Goal: Transaction & Acquisition: Purchase product/service

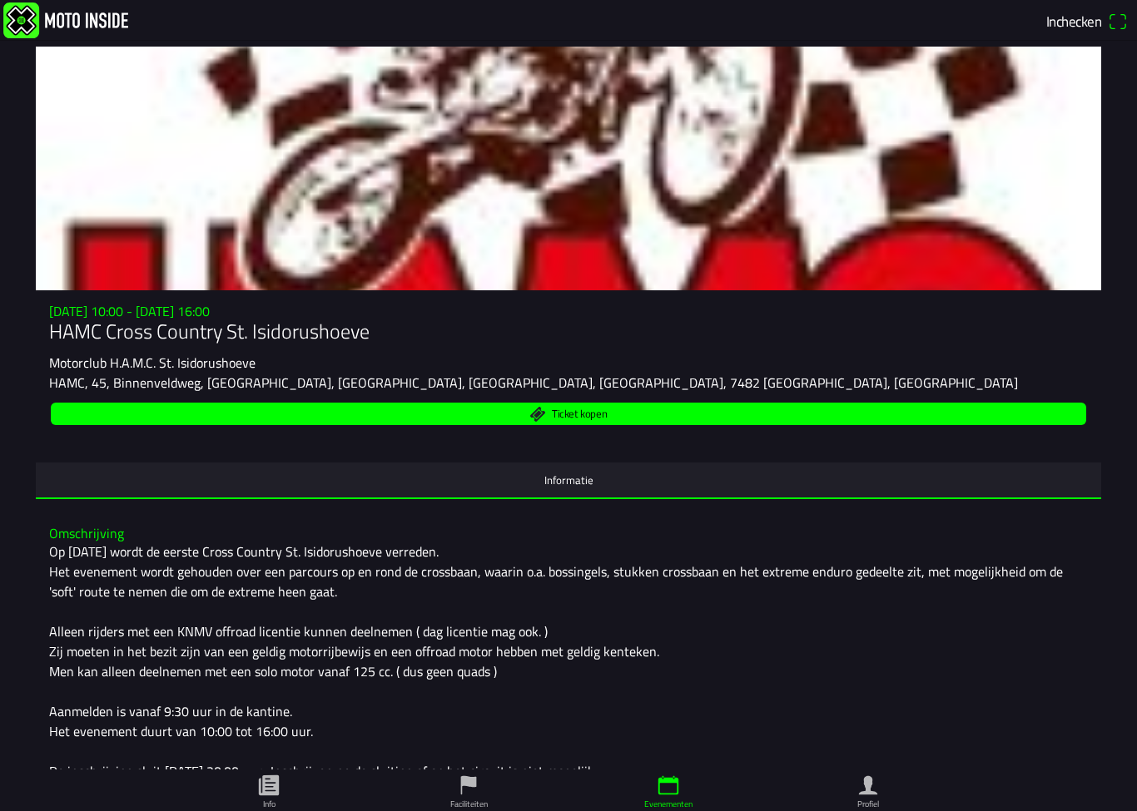
click at [175, 421] on span "Ticket kopen" at bounding box center [569, 414] width 1016 height 22
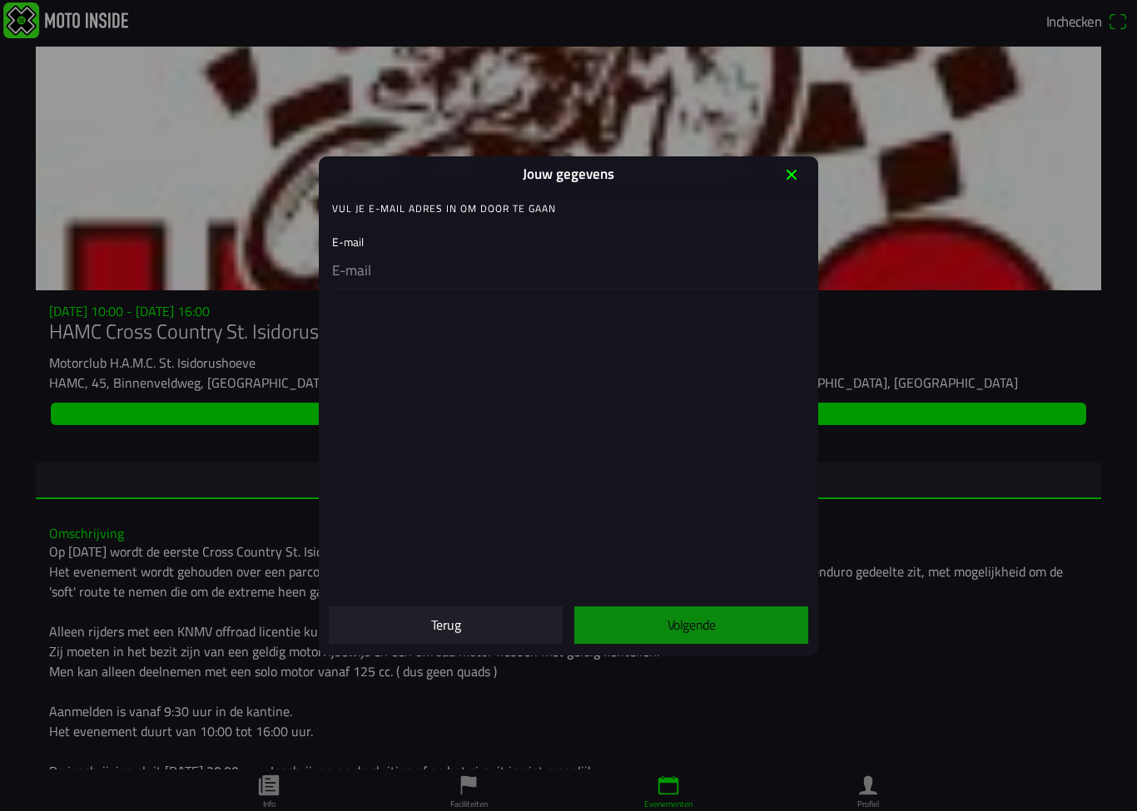
click at [416, 628] on span "Terug" at bounding box center [445, 625] width 207 height 37
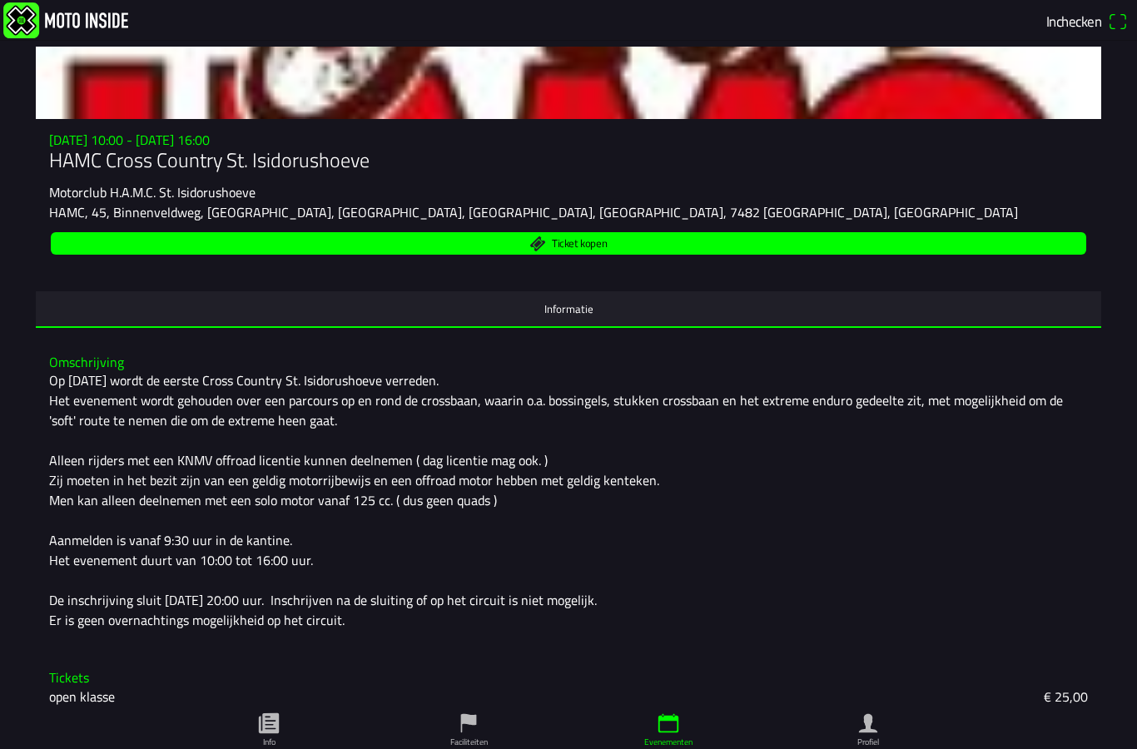
scroll to position [141, 0]
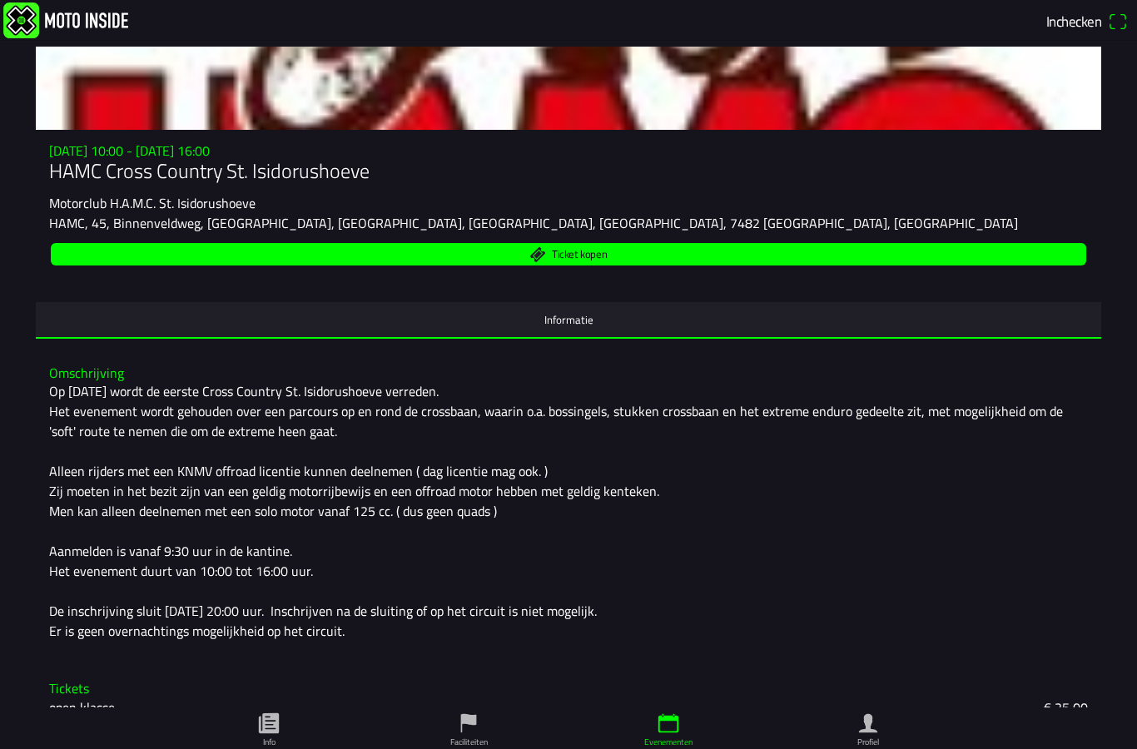
click at [796, 265] on span "Ticket kopen" at bounding box center [569, 254] width 1016 height 22
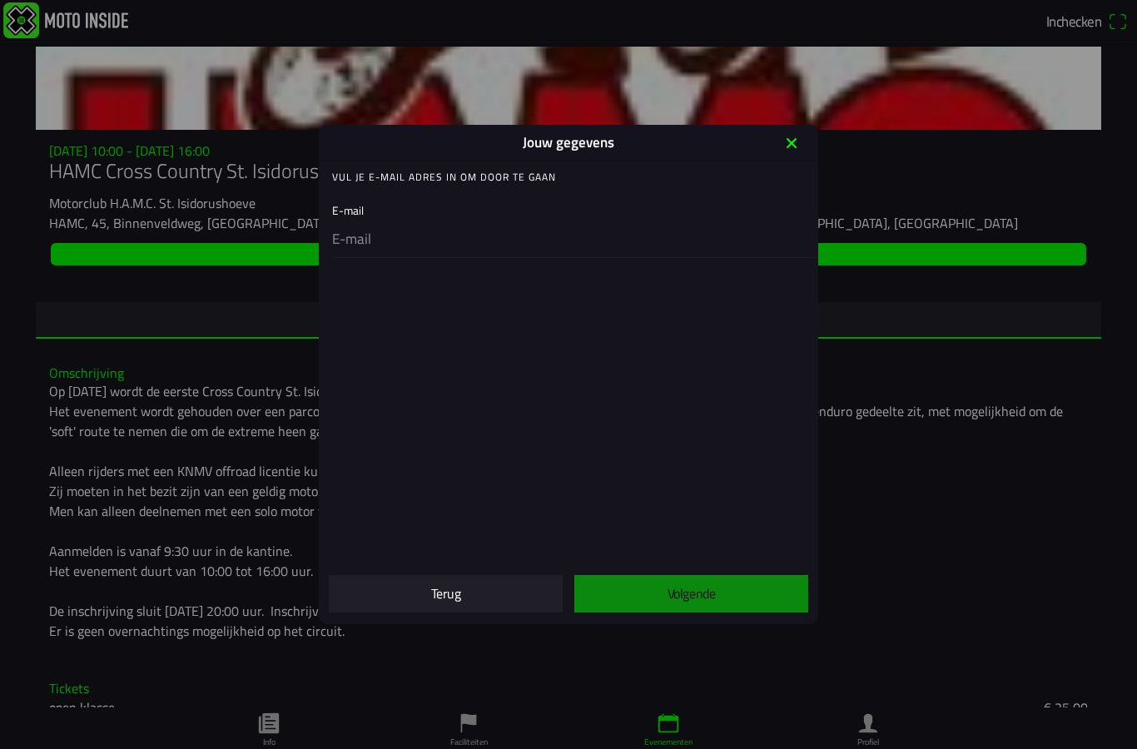
click at [530, 239] on input "email" at bounding box center [571, 239] width 479 height 35
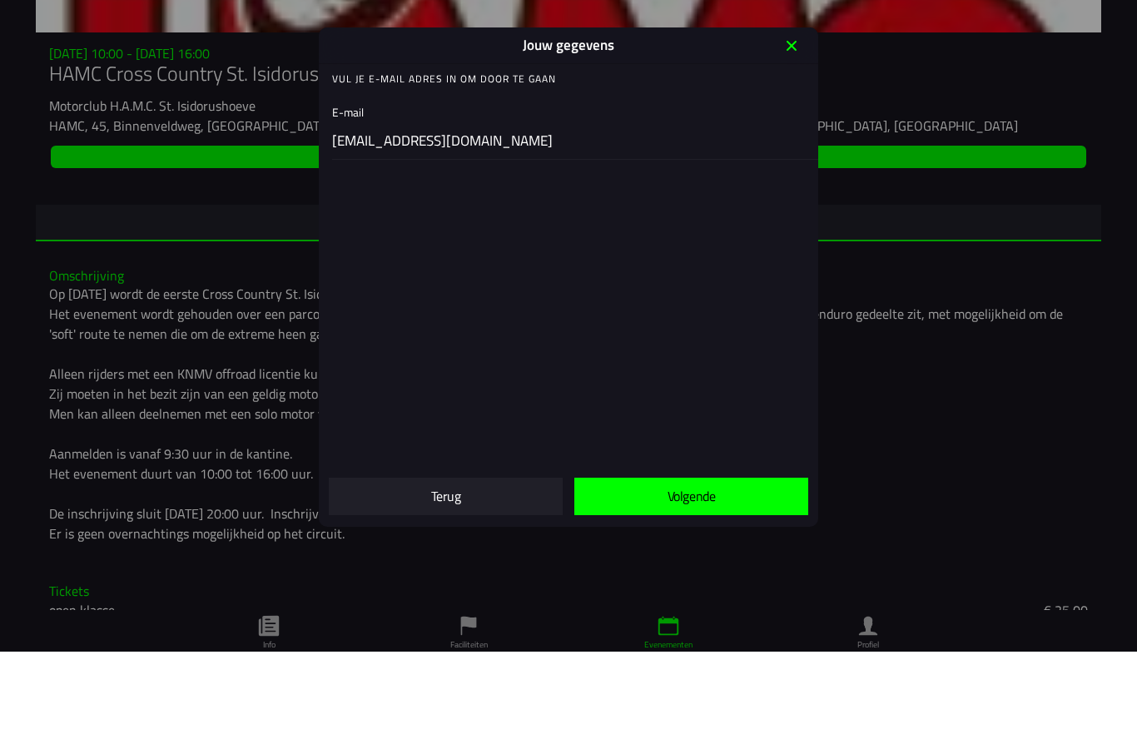
scroll to position [1, 0]
type input "[DOMAIN_NAME][EMAIL_ADDRESS][DOMAIN_NAME]"
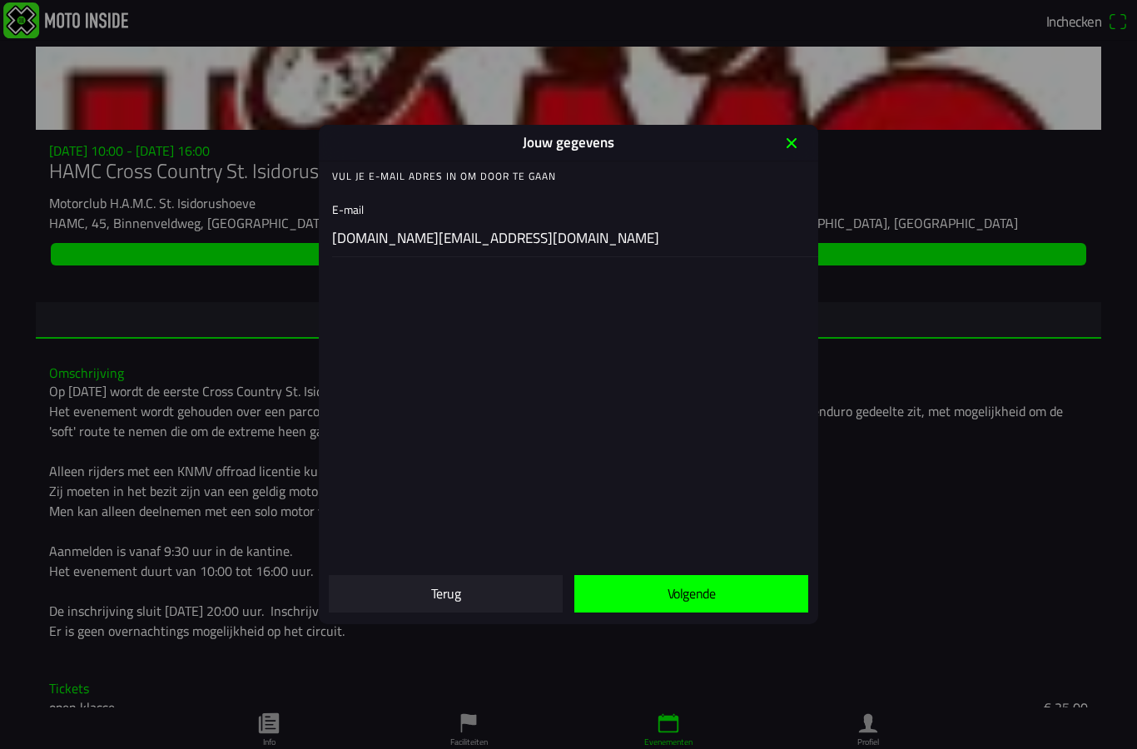
click at [737, 596] on span "Volgende" at bounding box center [691, 593] width 207 height 37
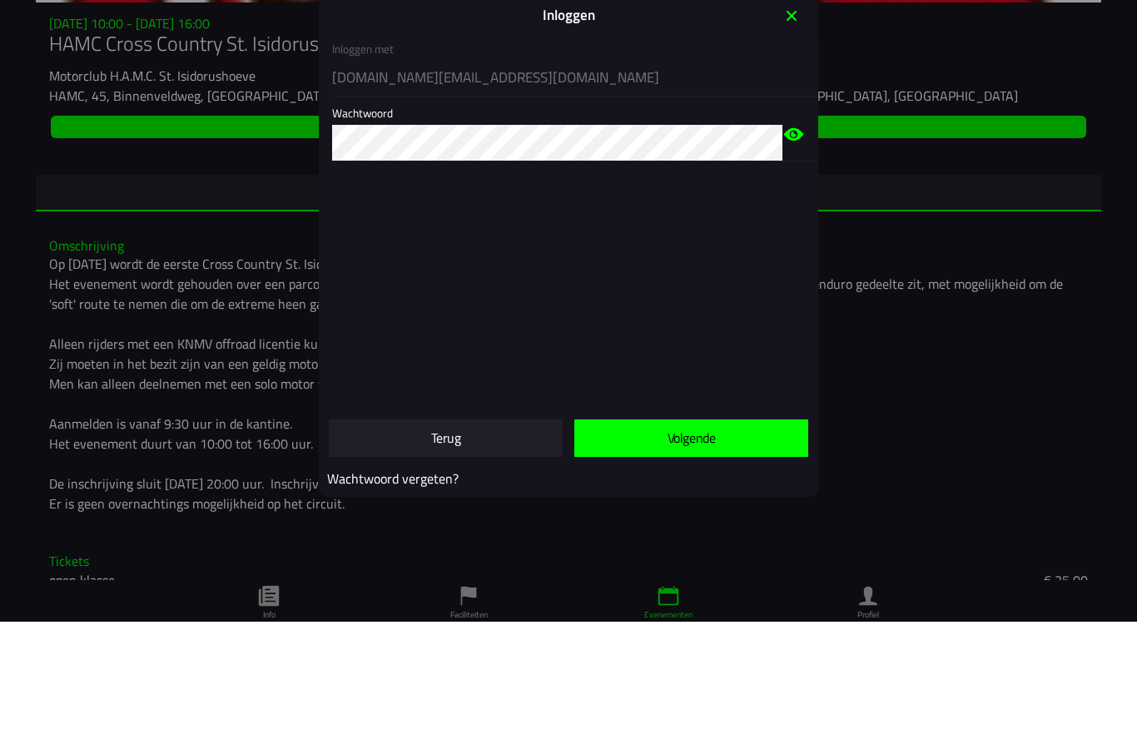
click at [798, 230] on icon "eye" at bounding box center [793, 262] width 22 height 64
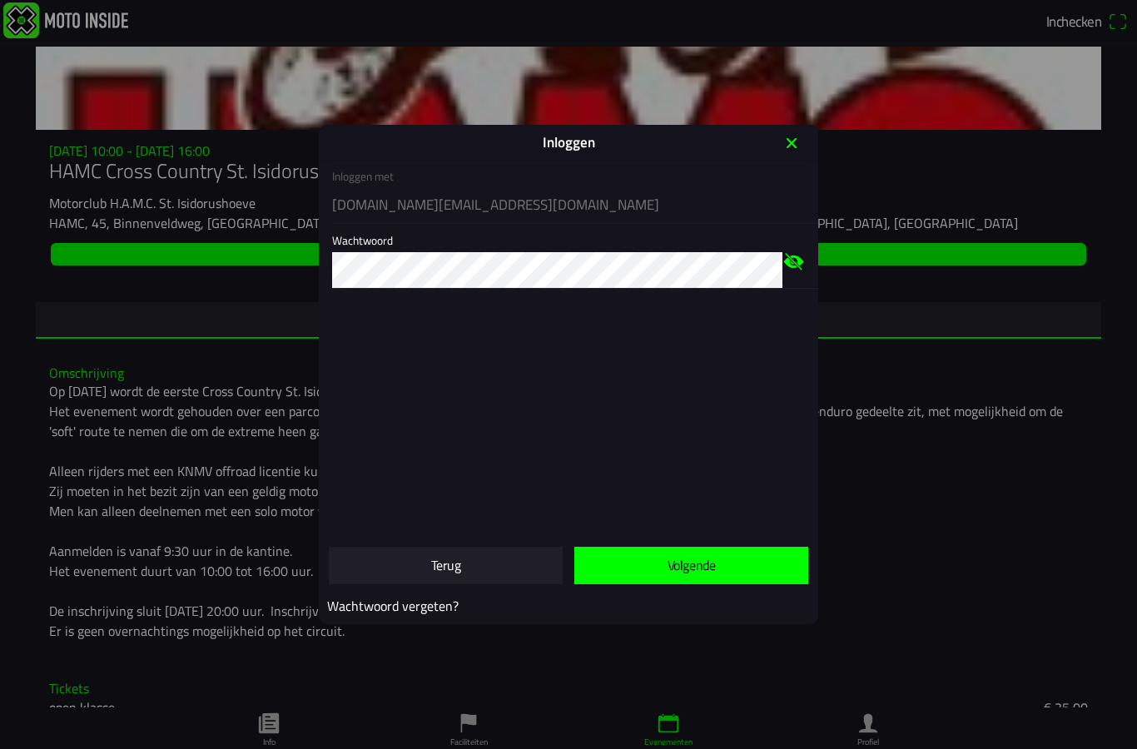
click at [722, 560] on span "Volgende" at bounding box center [691, 565] width 207 height 37
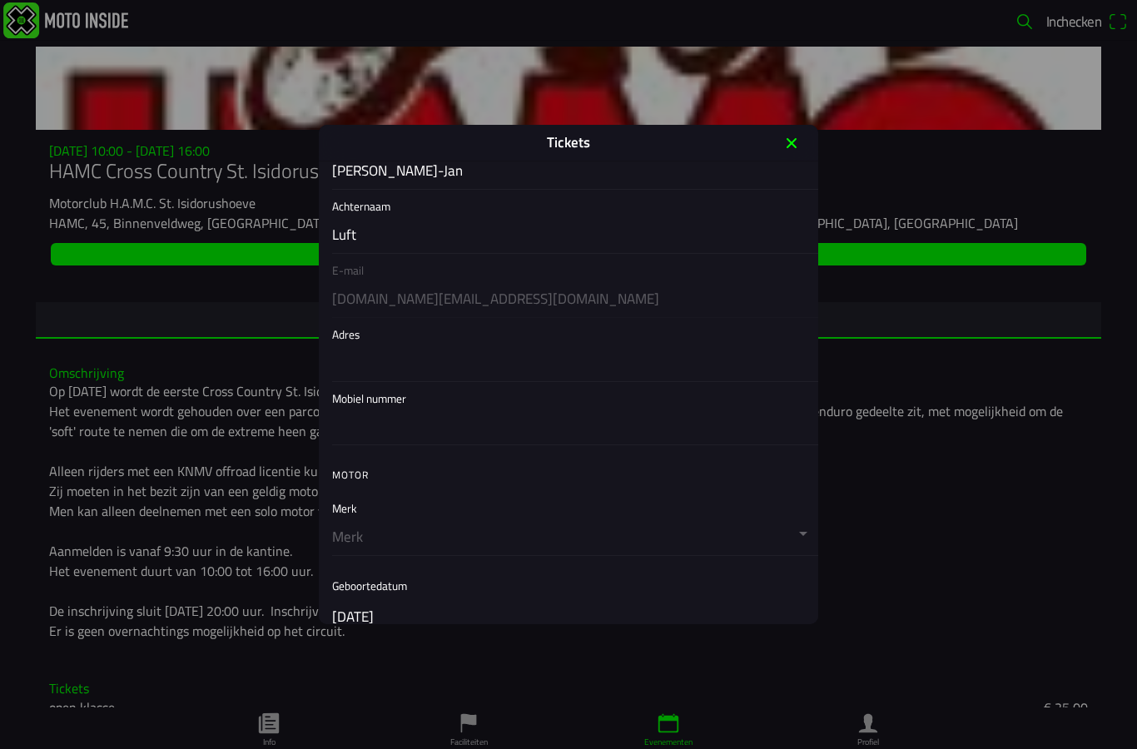
scroll to position [212, 0]
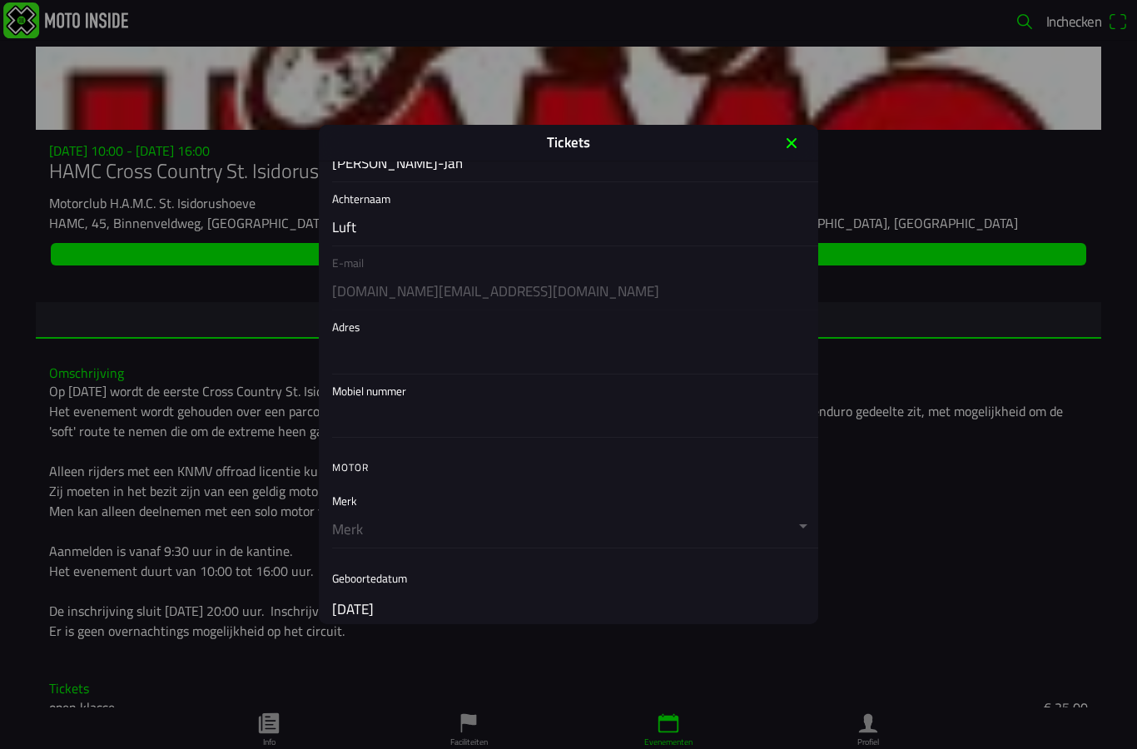
click at [748, 521] on button "button" at bounding box center [575, 515] width 486 height 63
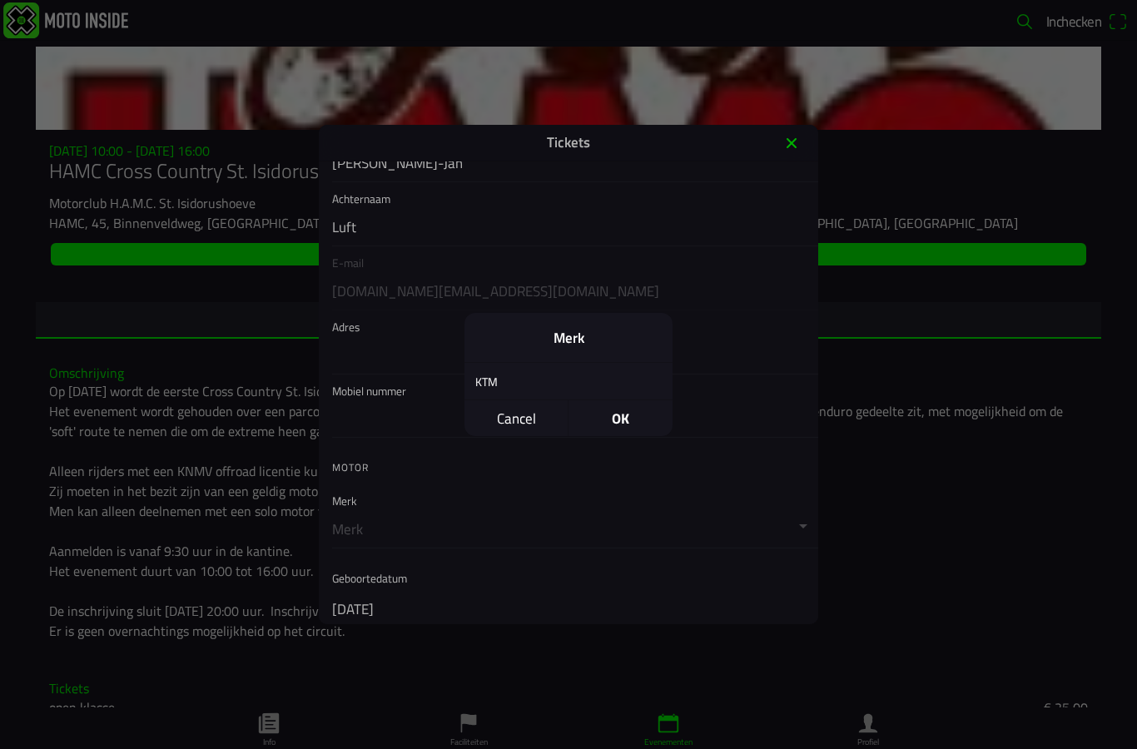
click at [585, 372] on div "KTM" at bounding box center [555, 381] width 183 height 39
click at [621, 376] on div "KTM" at bounding box center [555, 381] width 183 height 39
click at [627, 417] on span "OK" at bounding box center [620, 418] width 104 height 36
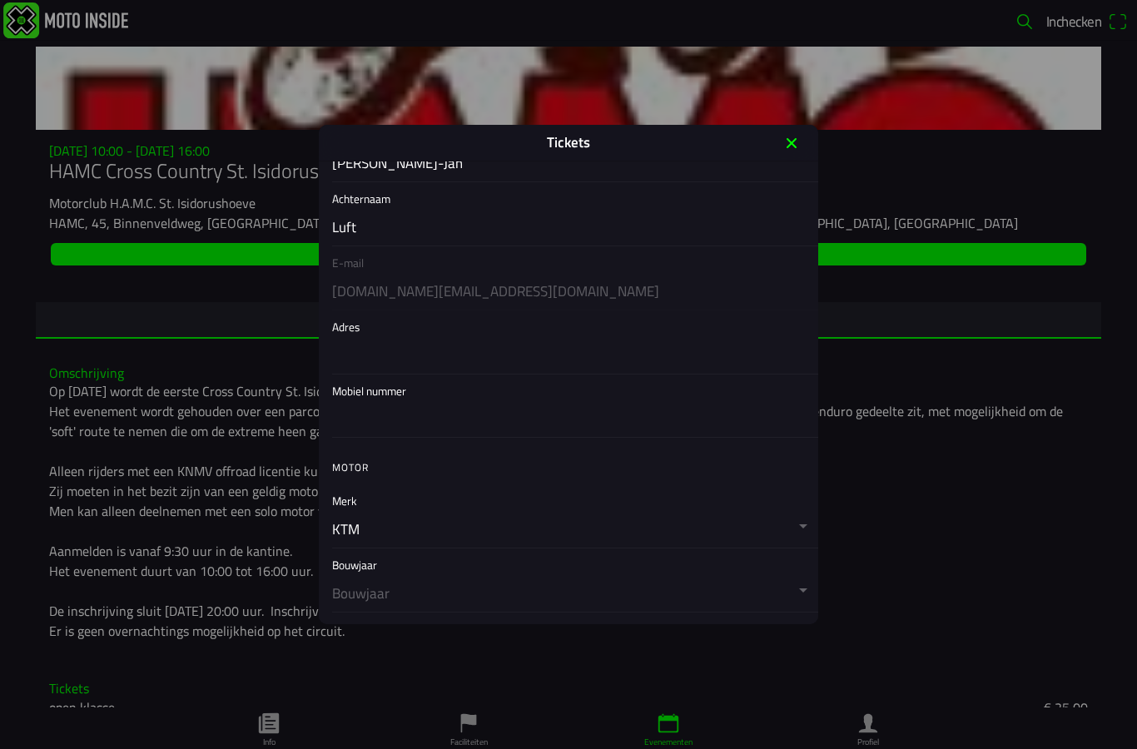
click at [801, 151] on icon "close" at bounding box center [791, 143] width 27 height 27
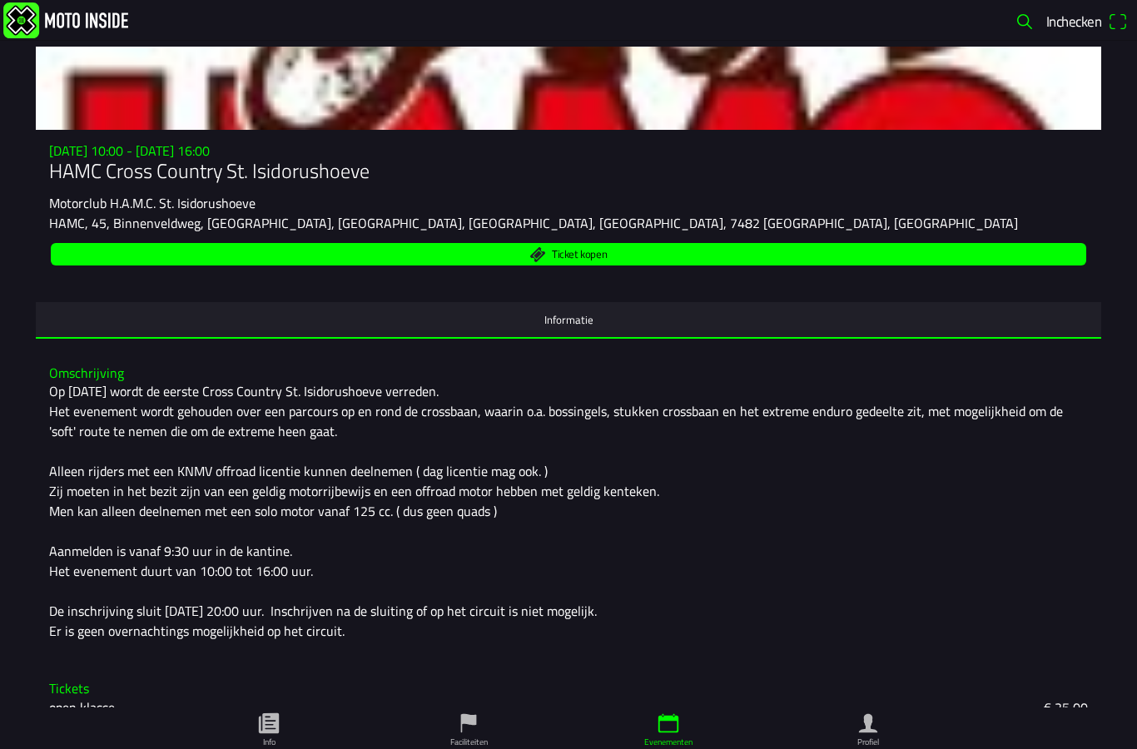
click at [75, 28] on img at bounding box center [65, 20] width 125 height 36
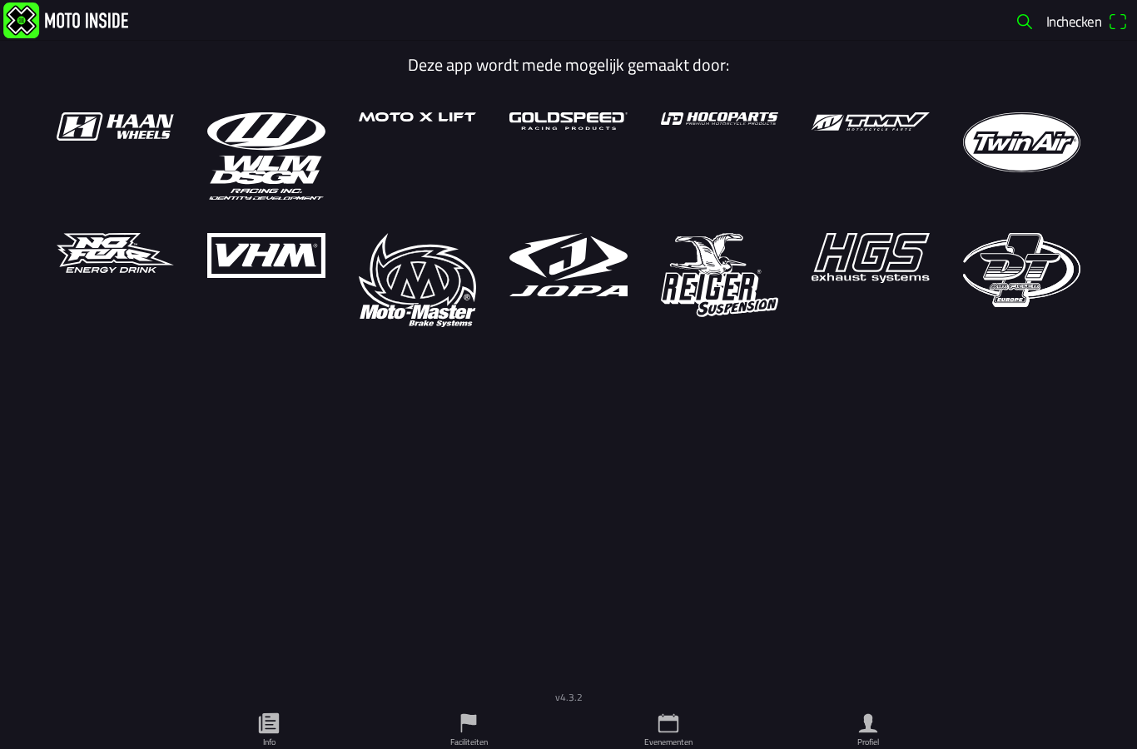
click at [13, 21] on img at bounding box center [65, 20] width 125 height 36
click at [860, 711] on icon "person" at bounding box center [868, 723] width 25 height 25
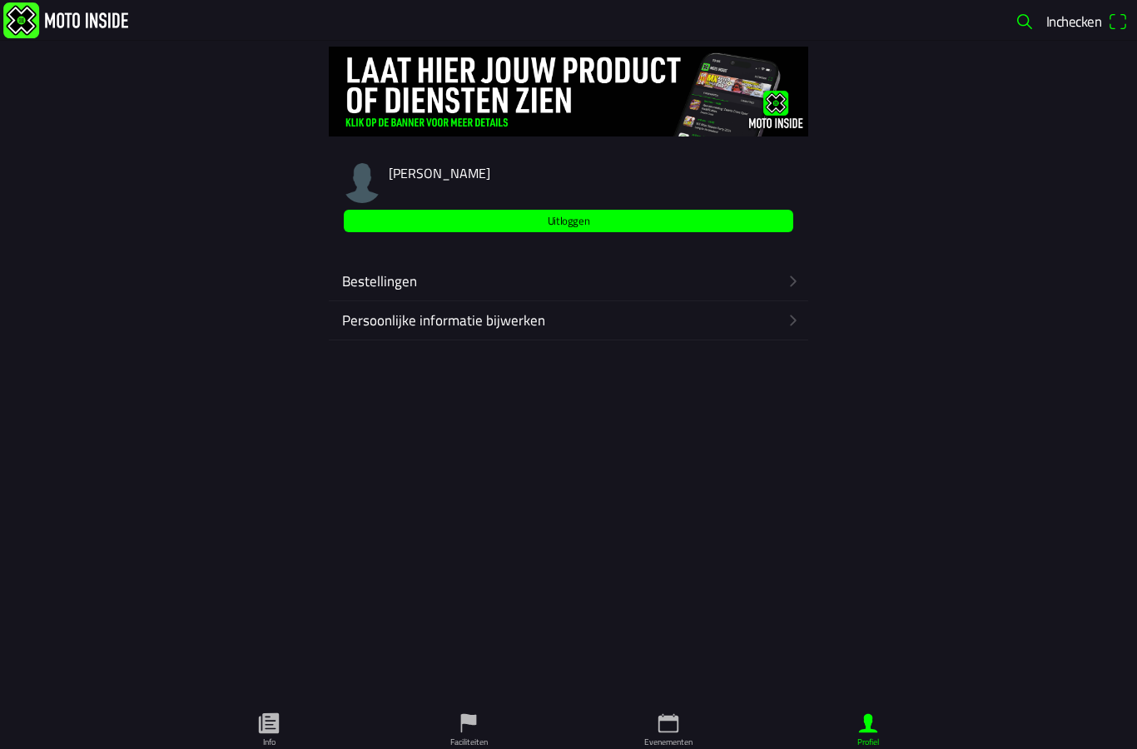
click at [366, 282] on ion-label "Bestellingen" at bounding box center [560, 281] width 436 height 22
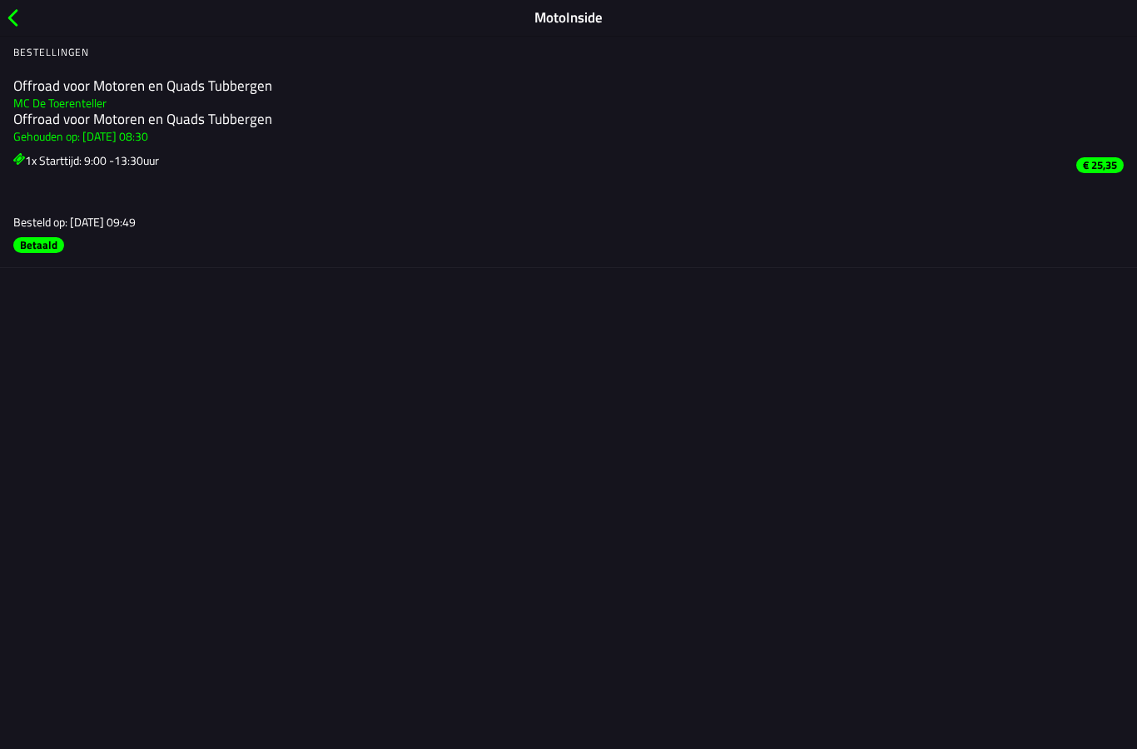
click at [9, 12] on span "button" at bounding box center [12, 18] width 18 height 26
